Goal: Communication & Community: Ask a question

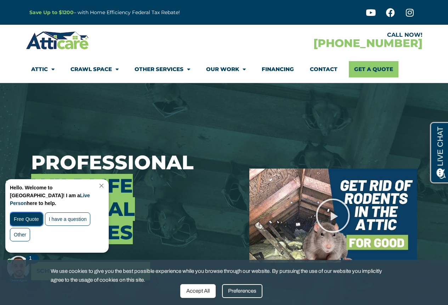
click at [29, 213] on div "Free Quote" at bounding box center [26, 219] width 33 height 13
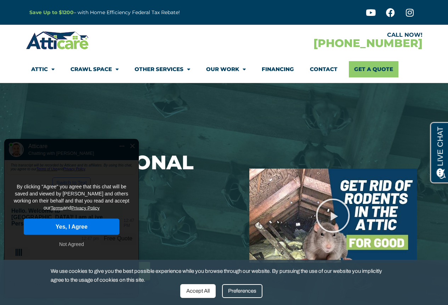
click at [75, 219] on button "Yes, I Agree" at bounding box center [72, 227] width 96 height 16
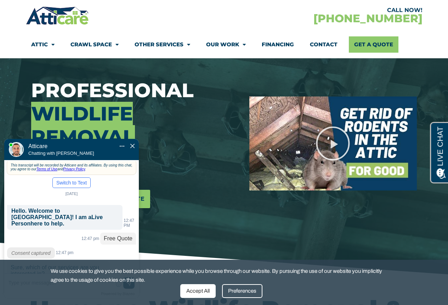
scroll to position [82, 0]
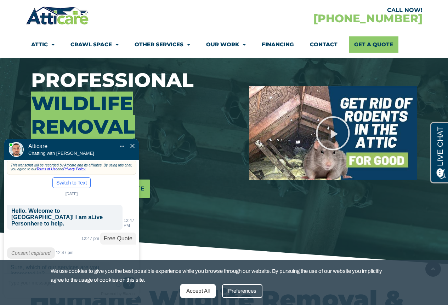
click at [197, 292] on div "Accept All" at bounding box center [197, 291] width 35 height 14
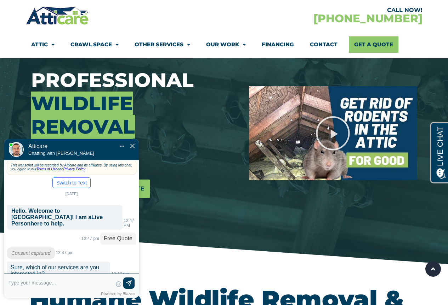
click at [28, 285] on textarea at bounding box center [60, 286] width 104 height 17
type input "clean up from remains of havi"
type textarea "clean up from remains of havi"
type input "clean up from remains of havin"
type textarea "clean up from remains of having mice in a large closet - feces and urine"
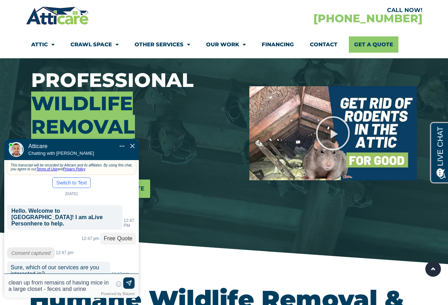
click at [128, 280] on img at bounding box center [128, 283] width 7 height 7
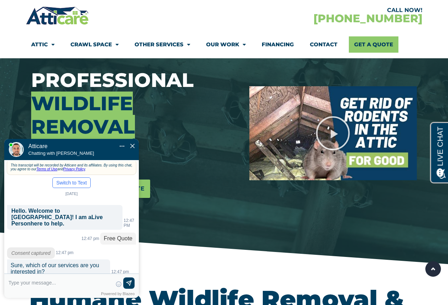
scroll to position [31, 0]
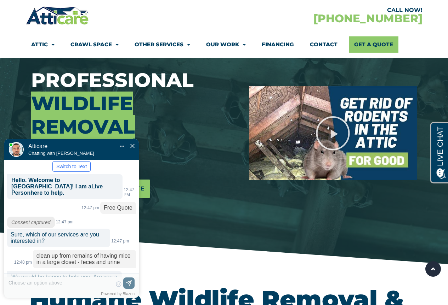
click at [96, 295] on label "New" at bounding box center [99, 298] width 10 height 6
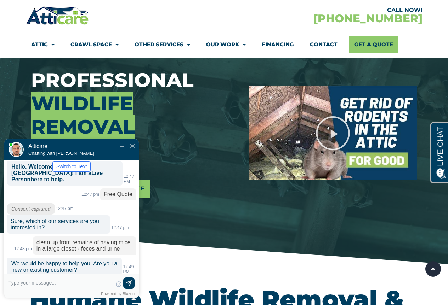
scroll to position [51, 0]
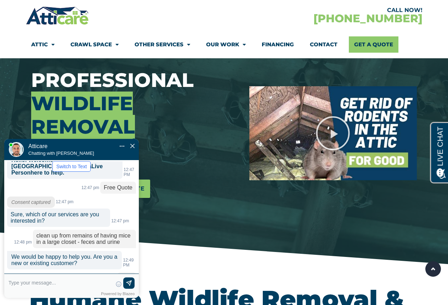
click at [30, 283] on textarea at bounding box center [60, 286] width 104 height 17
type input "Sure. Rebecca Chase. I am aski"
type textarea "Sure. Rebecca Chase. I am asking on behalf of my church."
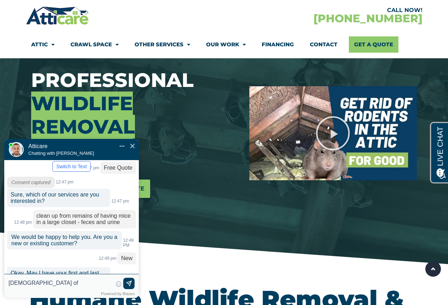
type input "First Presbyterian Church of C"
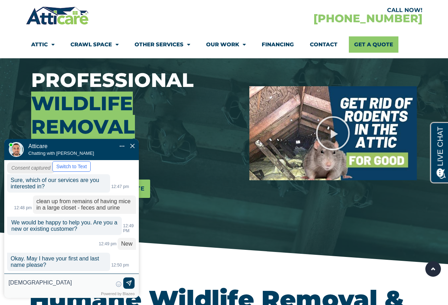
type textarea "First Presbyterian Church of Concord"
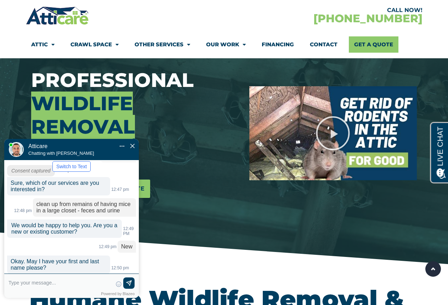
scroll to position [104, 0]
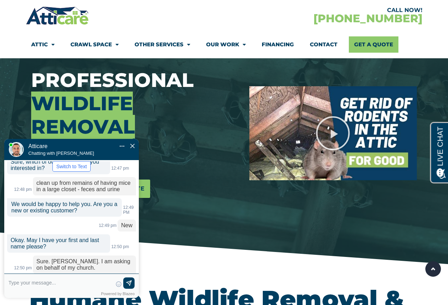
click at [30, 283] on textarea at bounding box center [60, 286] width 104 height 17
type input "858-805-5874 (mobile) 925-676-"
type textarea "858-805-5874 (mobile) 925-676-7177 (office) rebeccac@fpcconcord.org"
click at [129, 284] on img at bounding box center [128, 283] width 7 height 7
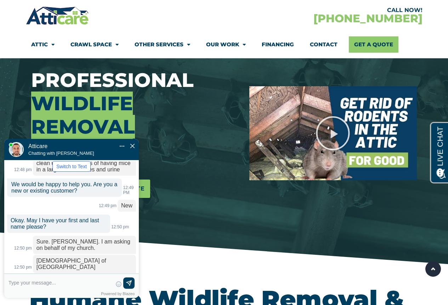
scroll to position [145, 0]
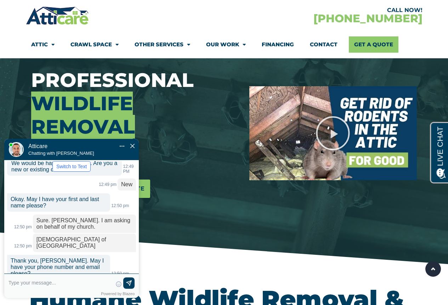
type textarea "9"
type input "94520"
click at [129, 284] on img at bounding box center [128, 284] width 7 height 7
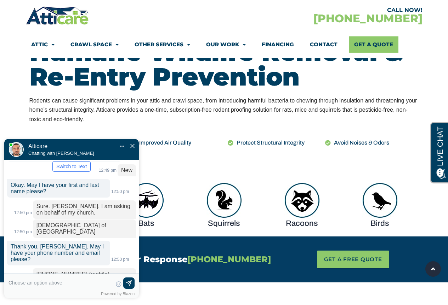
scroll to position [205, 0]
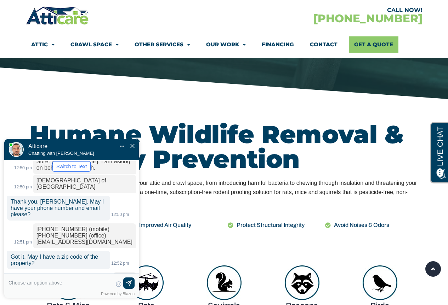
scroll to position [233, 0]
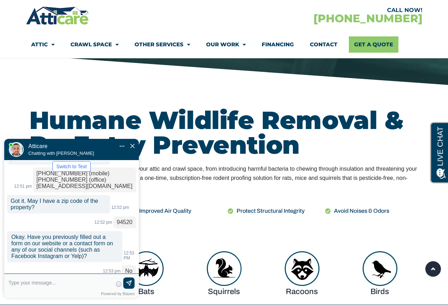
scroll to position [248, 0]
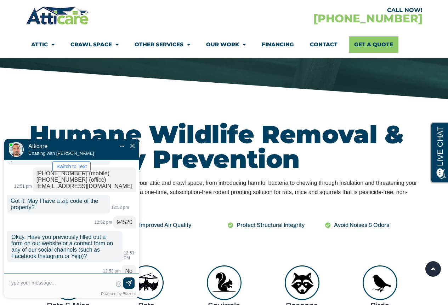
click at [26, 284] on textarea at bounding box center [60, 286] width 104 height 17
type input "I am researching for our Prope"
type textarea "I am researching for our Property Team, so no, not me."
click at [130, 283] on img at bounding box center [128, 283] width 7 height 7
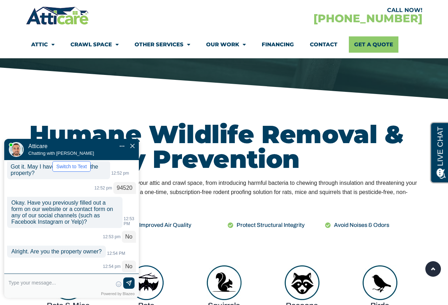
scroll to position [313, 0]
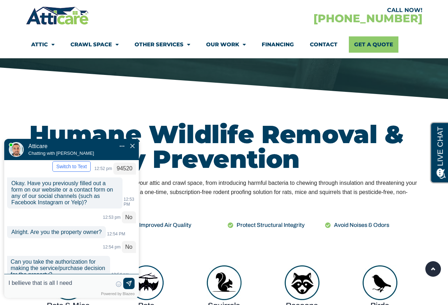
type input "I bellieve that is all I need"
click at [21, 282] on textarea "I bellieve that is all I need right now, thank you" at bounding box center [60, 286] width 104 height 17
type textarea "I believe that is all I need right now, thank you"
click at [127, 281] on img at bounding box center [128, 283] width 7 height 7
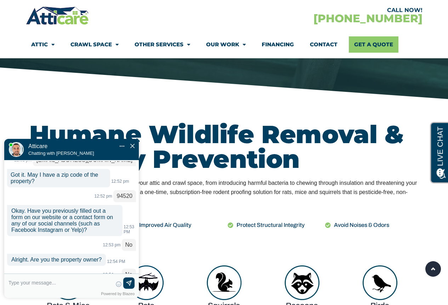
scroll to position [192, 0]
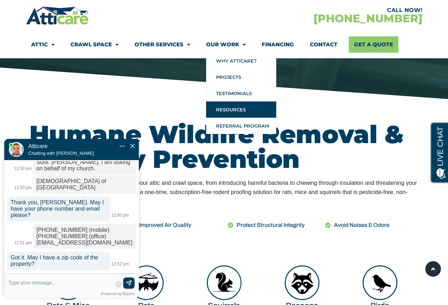
click at [228, 110] on link "Resources" at bounding box center [241, 110] width 70 height 16
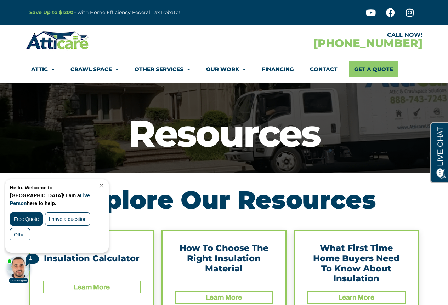
click at [279, 68] on link "Financing" at bounding box center [277, 69] width 32 height 16
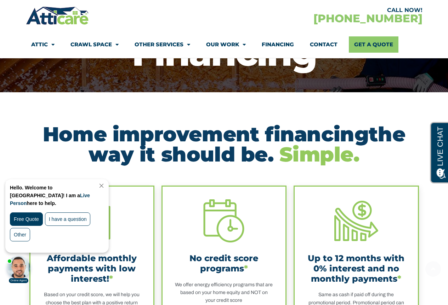
scroll to position [82, 0]
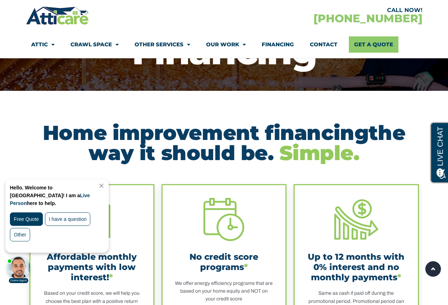
drag, startPoint x: 106, startPoint y: 186, endPoint x: 154, endPoint y: 351, distance: 172.0
click at [105, 186] on link "Close Chat" at bounding box center [101, 185] width 10 height 5
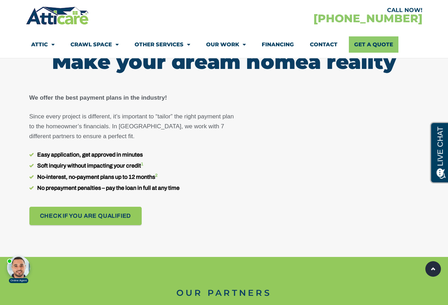
scroll to position [413, 0]
